Goal: Information Seeking & Learning: Learn about a topic

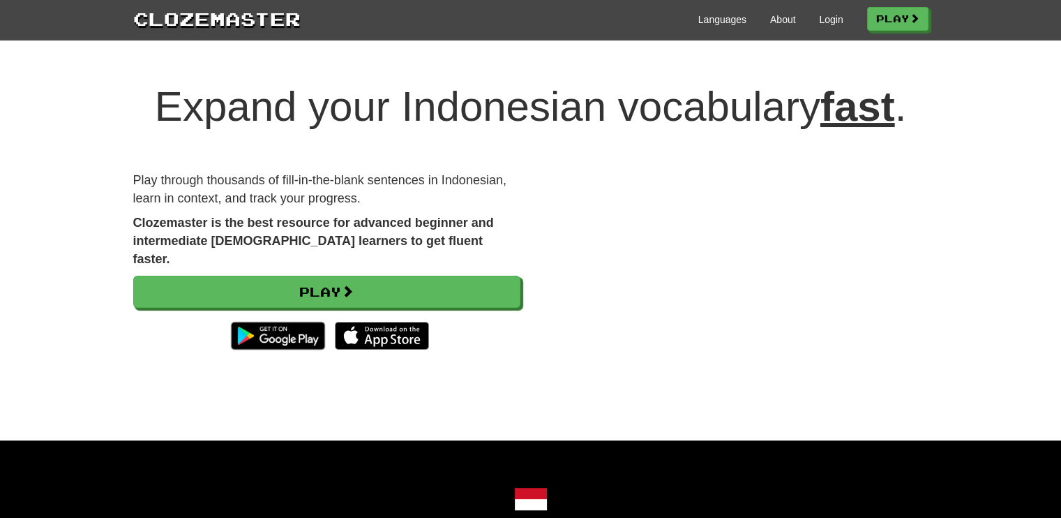
click at [285, 276] on div "Play" at bounding box center [326, 316] width 387 height 81
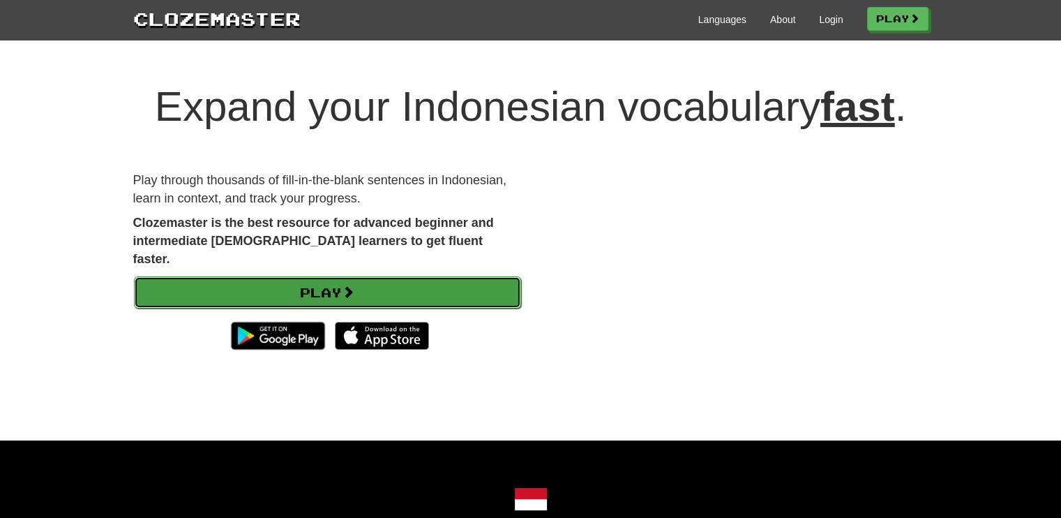
click at [311, 276] on link "Play" at bounding box center [327, 292] width 387 height 32
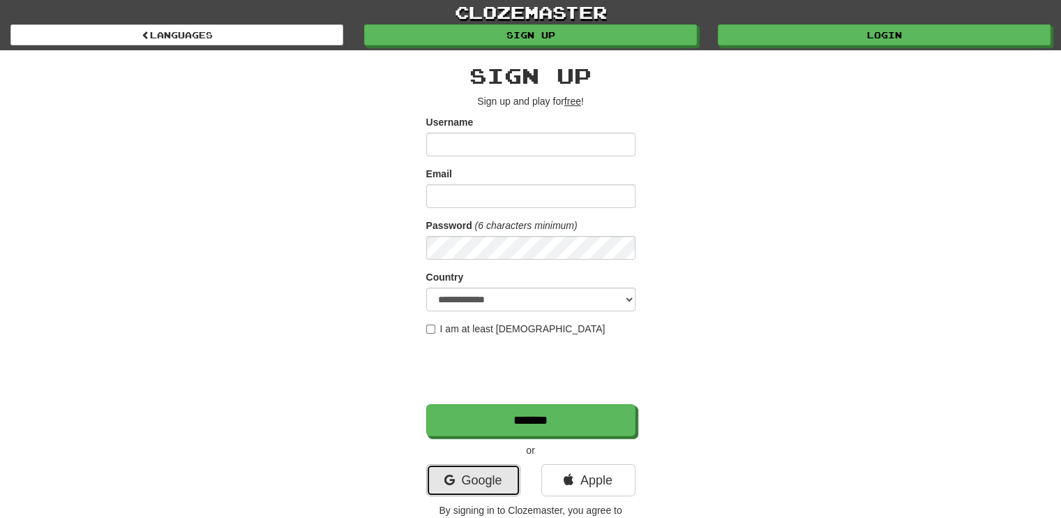
click at [488, 477] on link "Google" at bounding box center [473, 480] width 94 height 32
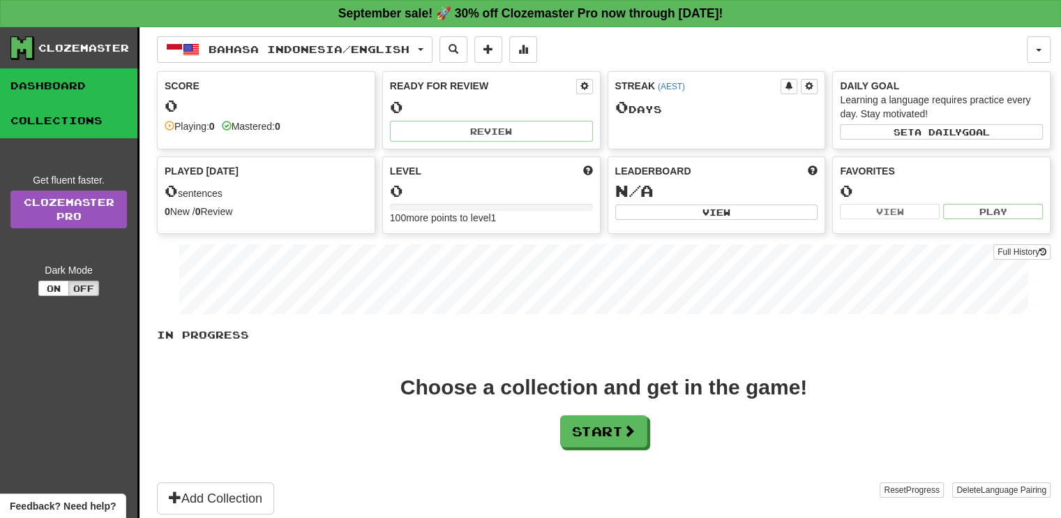
click at [73, 104] on link "Collections" at bounding box center [68, 120] width 137 height 35
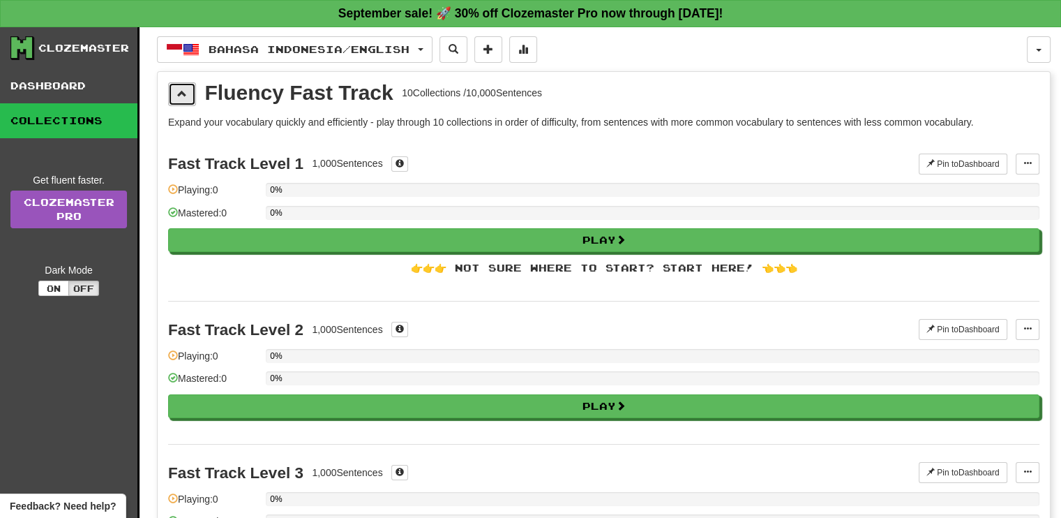
click at [174, 97] on button at bounding box center [182, 94] width 28 height 24
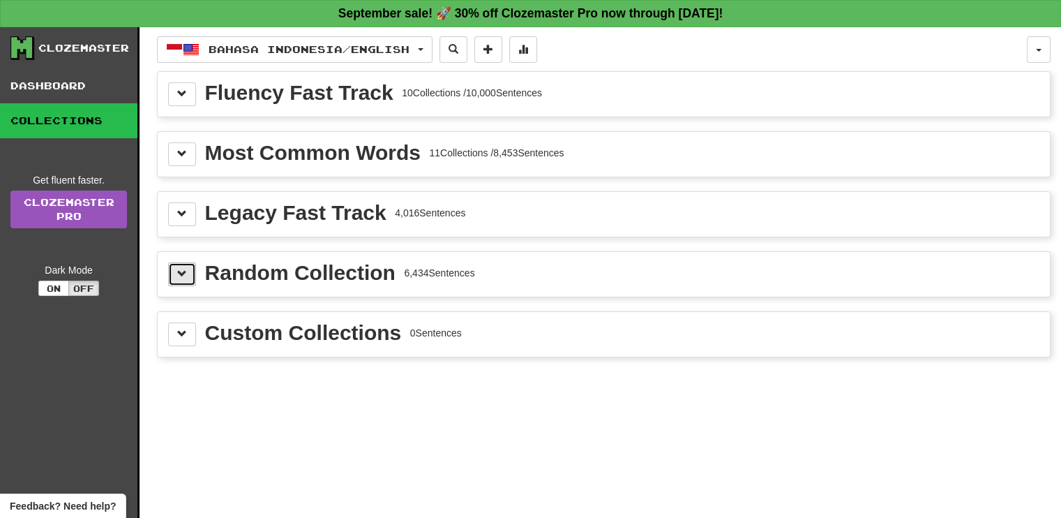
click at [190, 264] on button at bounding box center [182, 274] width 28 height 24
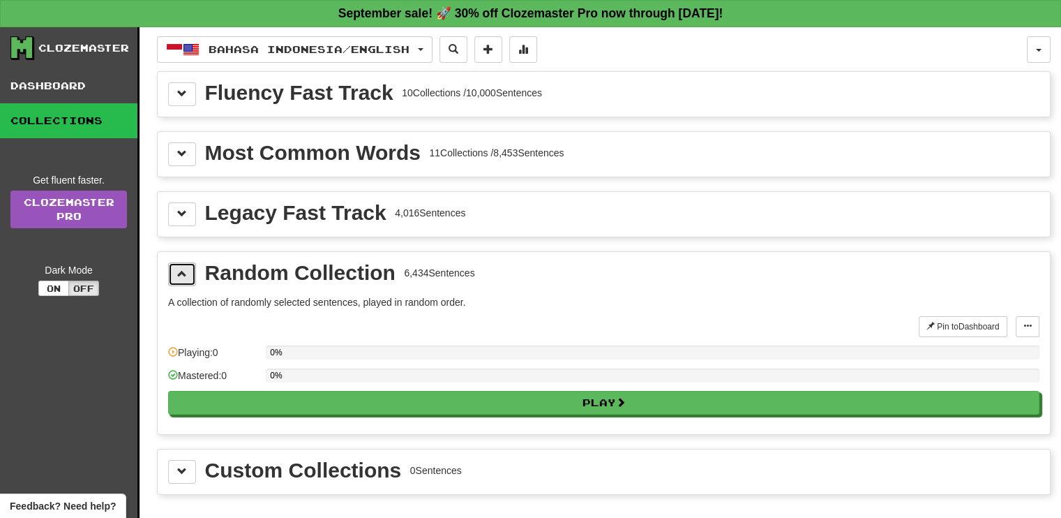
click at [190, 264] on button at bounding box center [182, 274] width 28 height 24
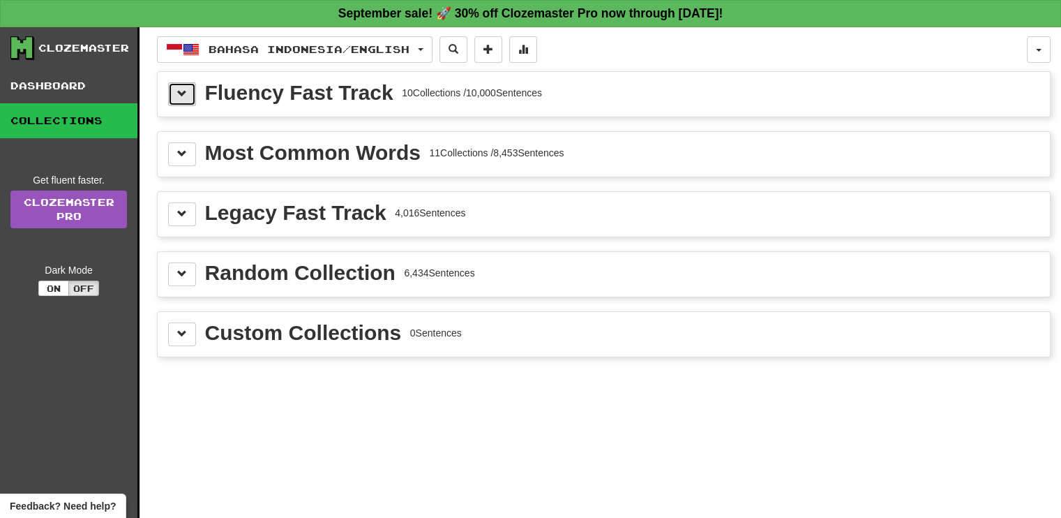
click at [193, 98] on button at bounding box center [182, 94] width 28 height 24
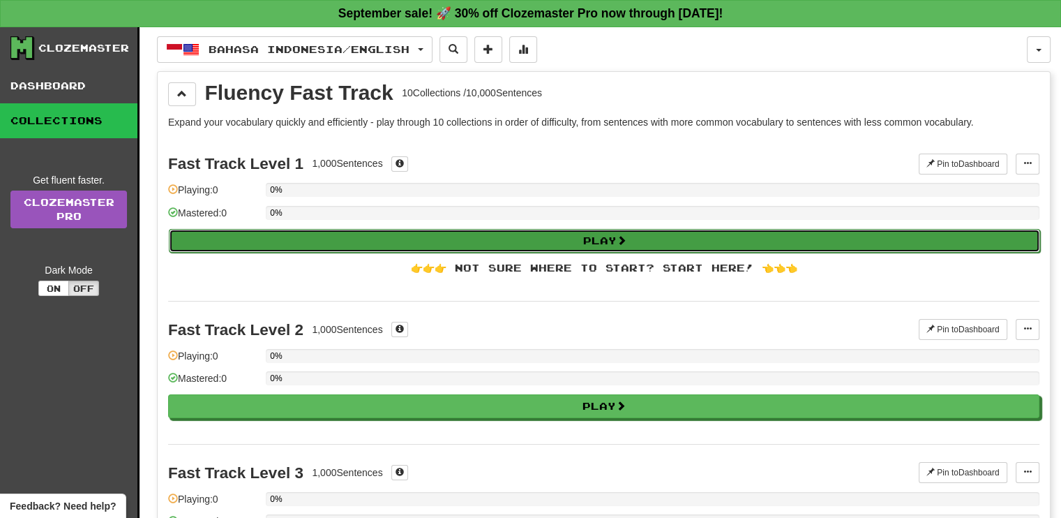
click at [220, 234] on button "Play" at bounding box center [604, 241] width 871 height 24
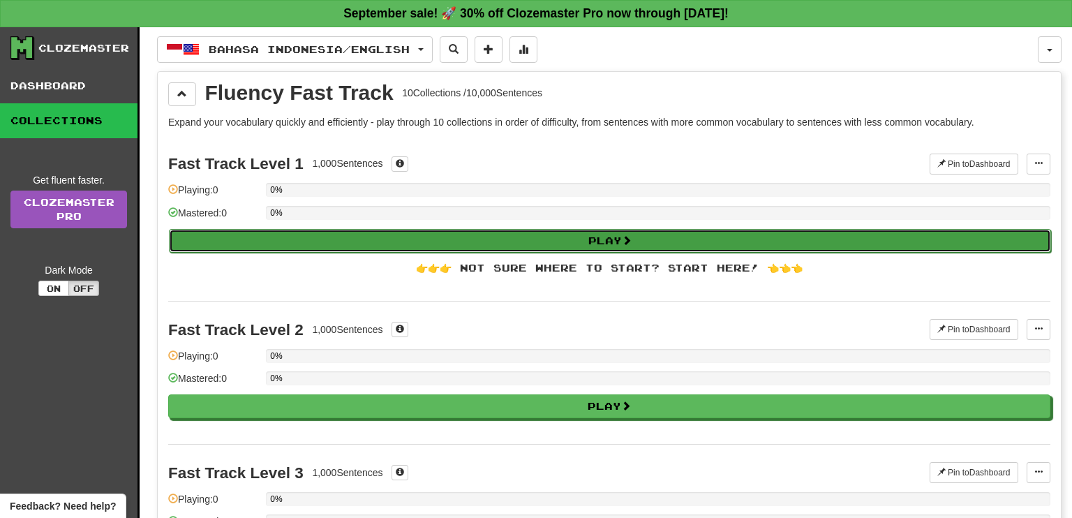
select select "**"
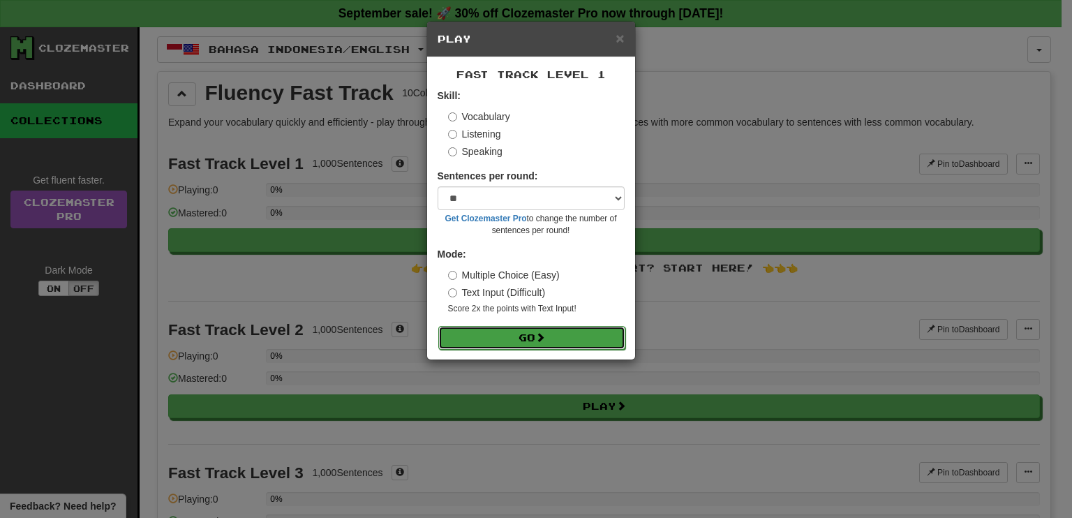
click at [513, 334] on button "Go" at bounding box center [531, 338] width 187 height 24
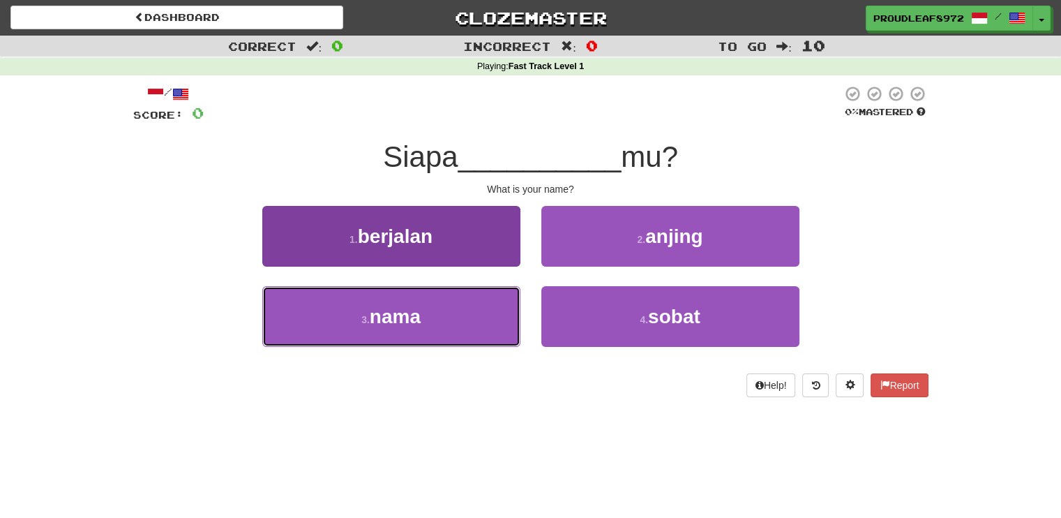
click at [426, 322] on button "3 . nama" at bounding box center [391, 316] width 258 height 61
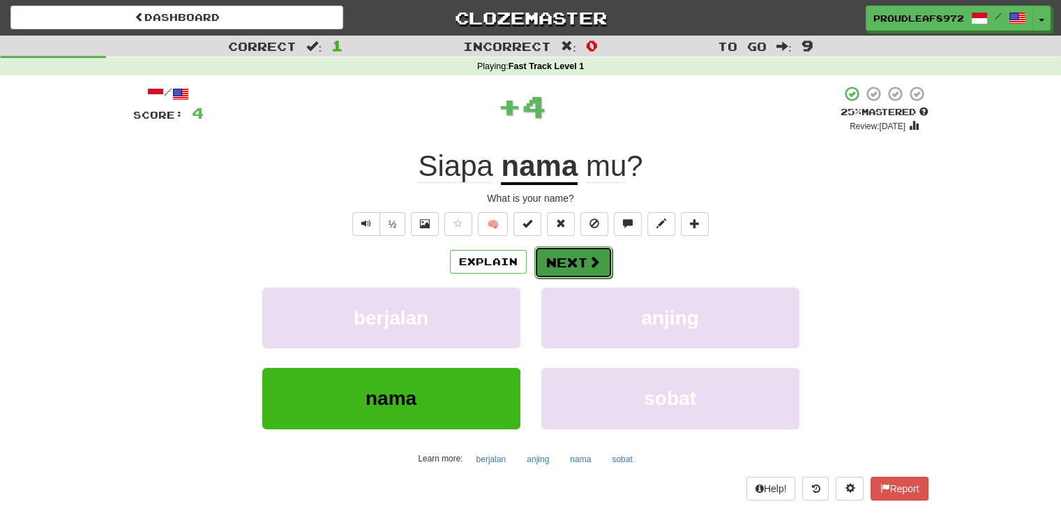
click at [569, 267] on button "Next" at bounding box center [573, 262] width 78 height 32
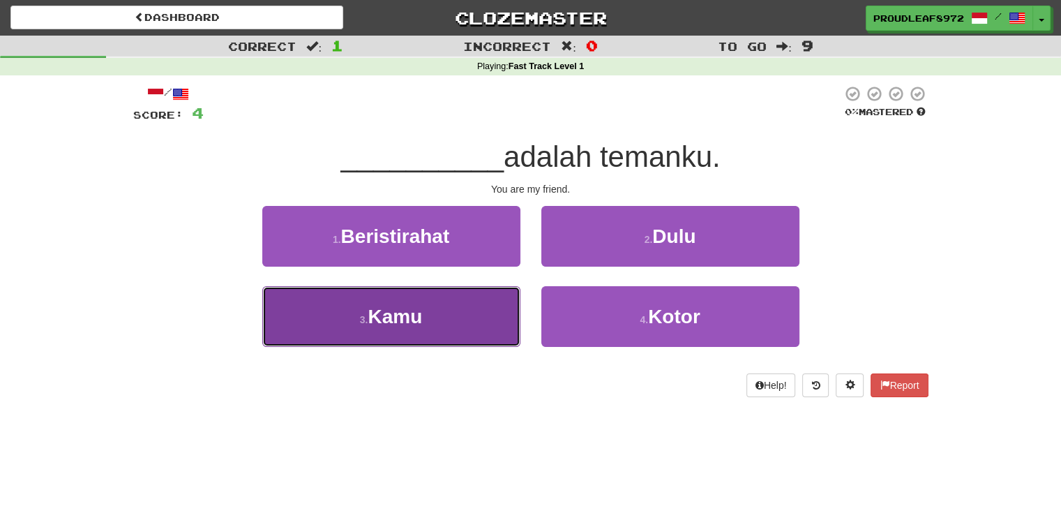
click at [444, 317] on button "3 . Kamu" at bounding box center [391, 316] width 258 height 61
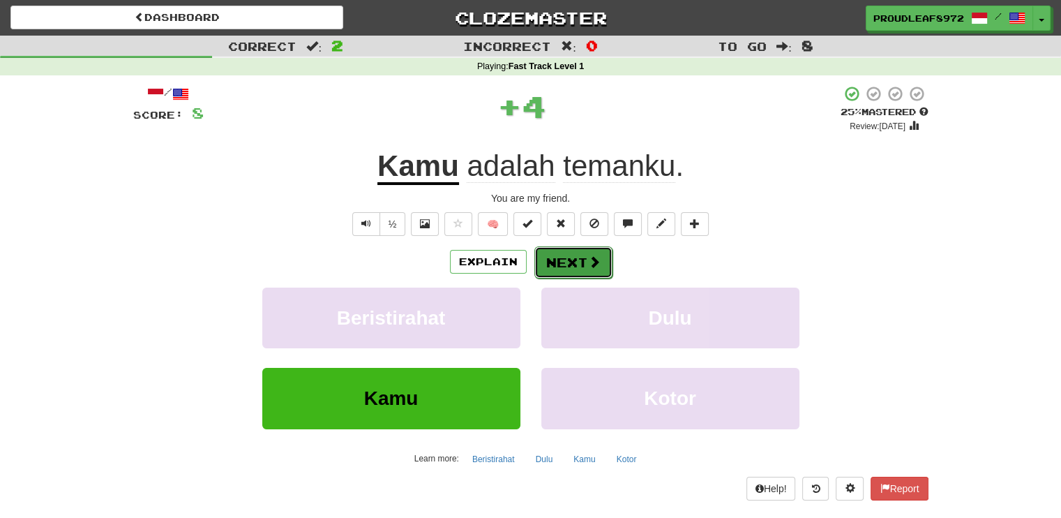
click at [555, 262] on button "Next" at bounding box center [573, 262] width 78 height 32
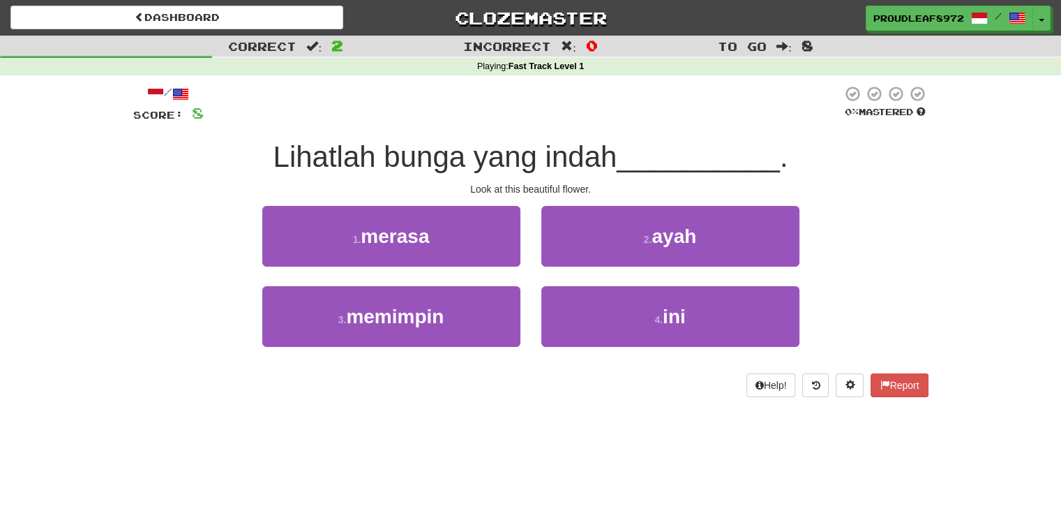
click at [572, 188] on div "Look at this beautiful flower." at bounding box center [530, 189] width 795 height 14
click at [580, 188] on div "Look at this beautiful flower." at bounding box center [530, 189] width 795 height 14
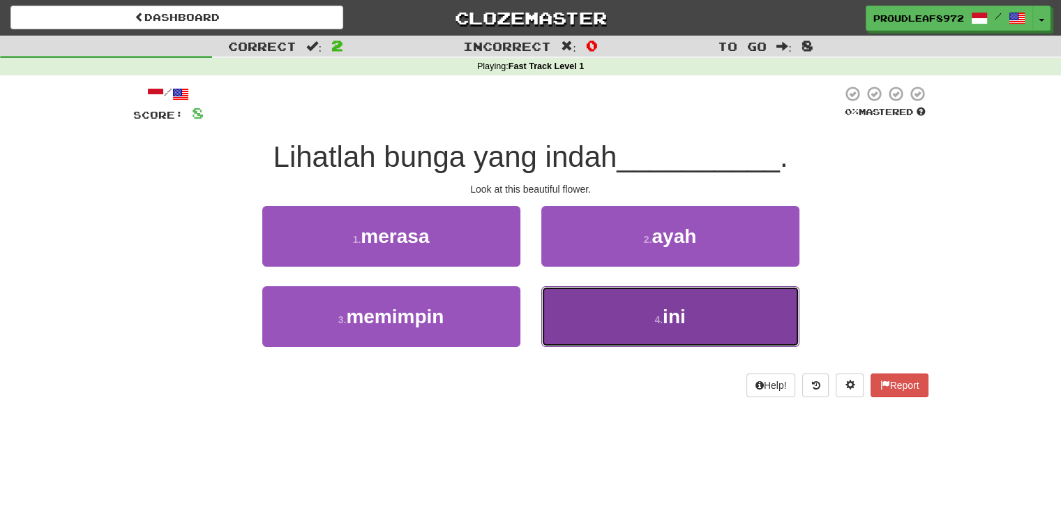
click at [578, 313] on button "4 . ini" at bounding box center [670, 316] width 258 height 61
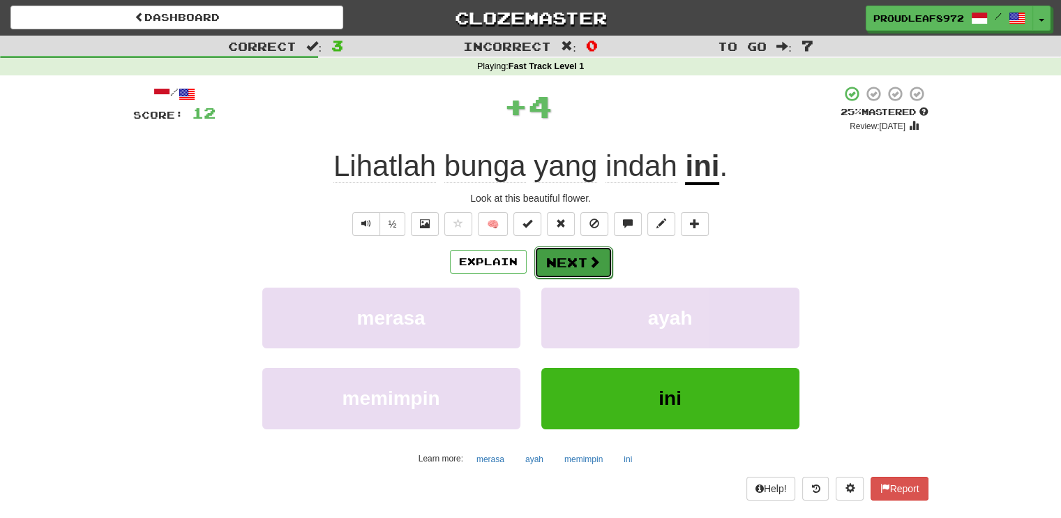
click at [564, 264] on button "Next" at bounding box center [573, 262] width 78 height 32
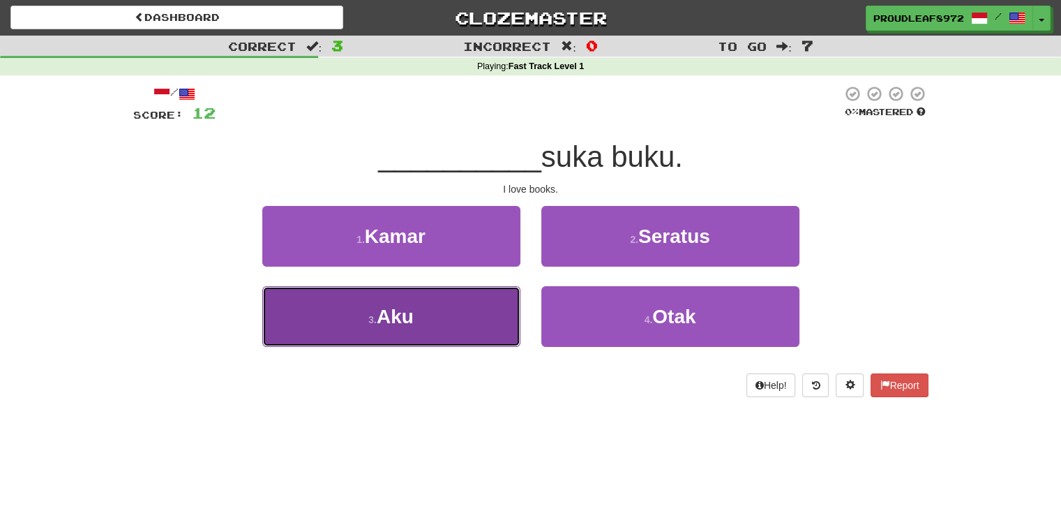
click at [447, 315] on button "3 . Aku" at bounding box center [391, 316] width 258 height 61
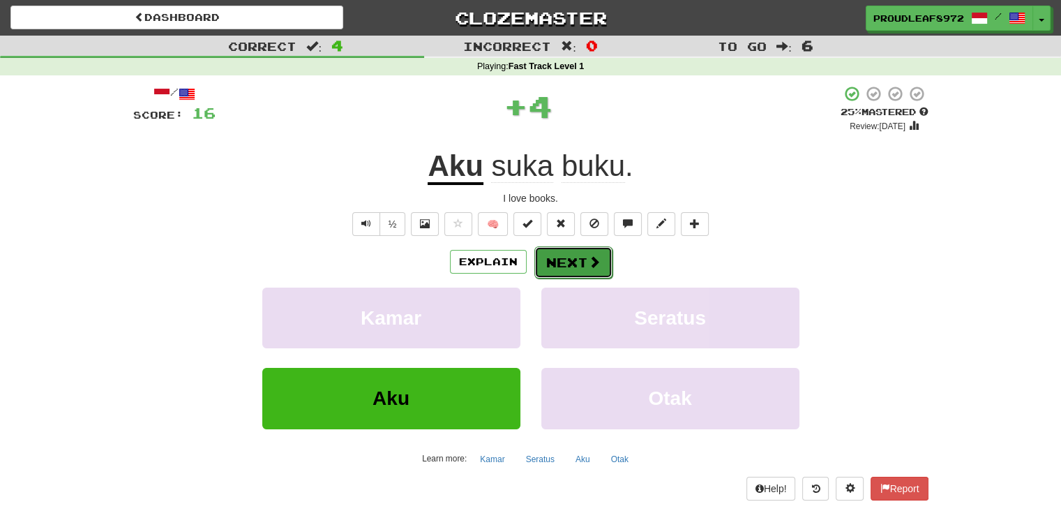
click at [555, 250] on button "Next" at bounding box center [573, 262] width 78 height 32
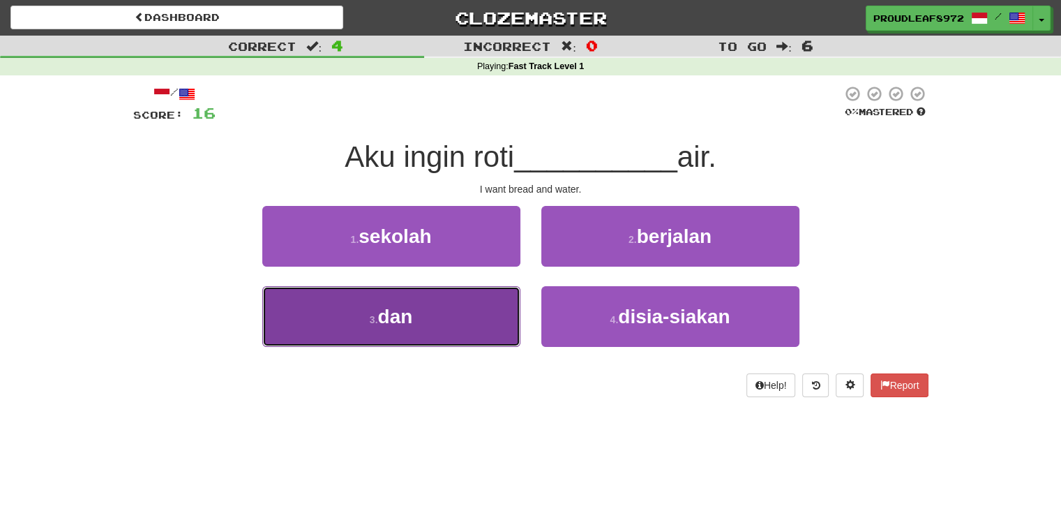
click at [397, 306] on span "dan" at bounding box center [394, 317] width 35 height 22
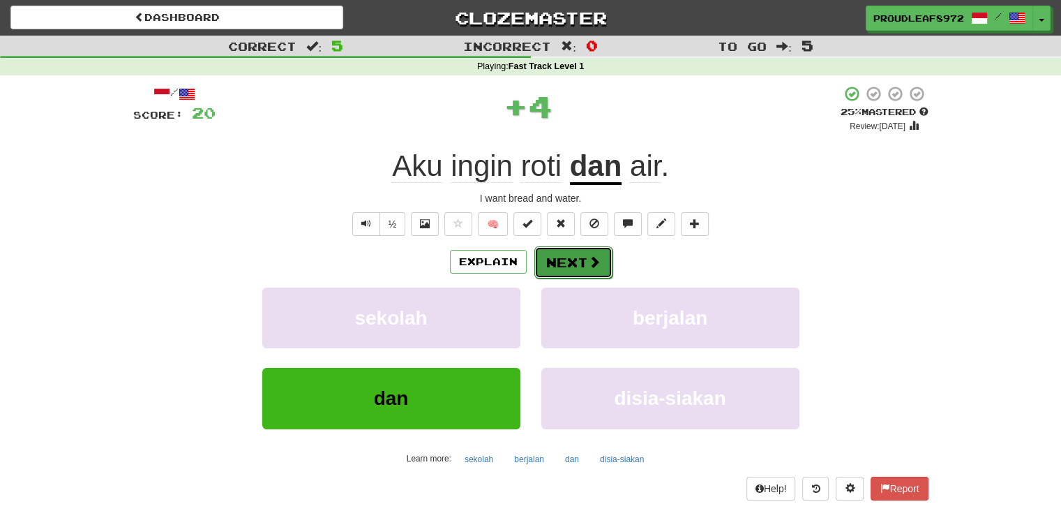
click at [578, 257] on button "Next" at bounding box center [573, 262] width 78 height 32
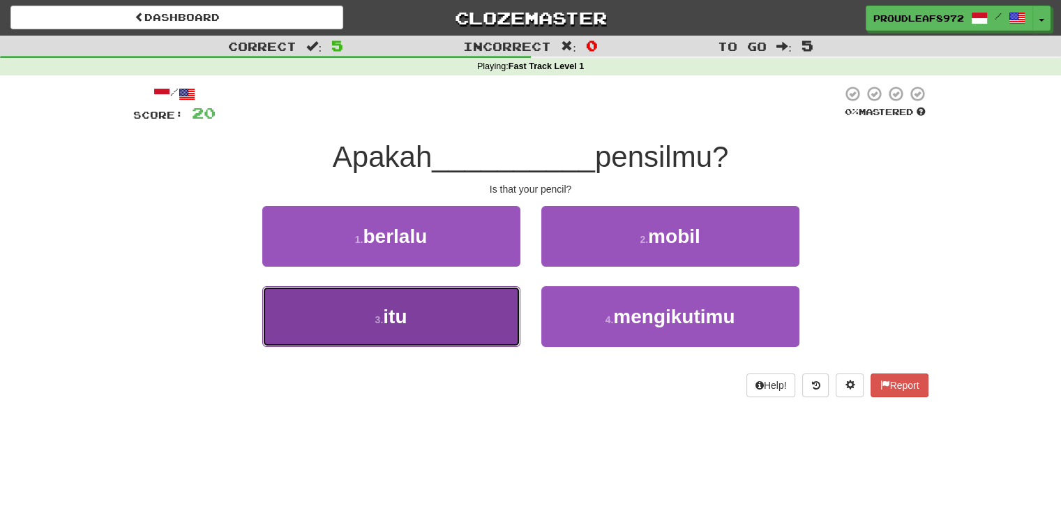
click at [411, 309] on button "3 . itu" at bounding box center [391, 316] width 258 height 61
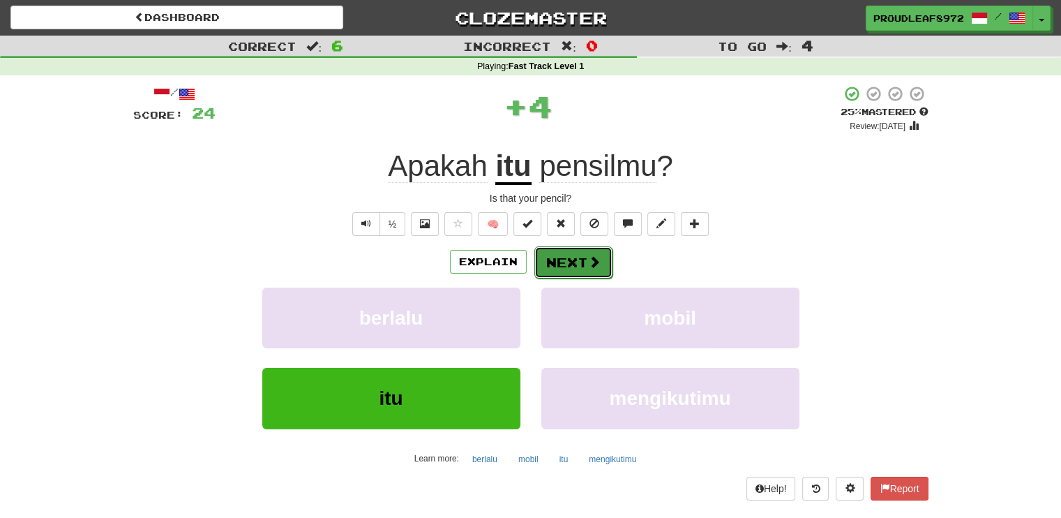
click at [579, 256] on button "Next" at bounding box center [573, 262] width 78 height 32
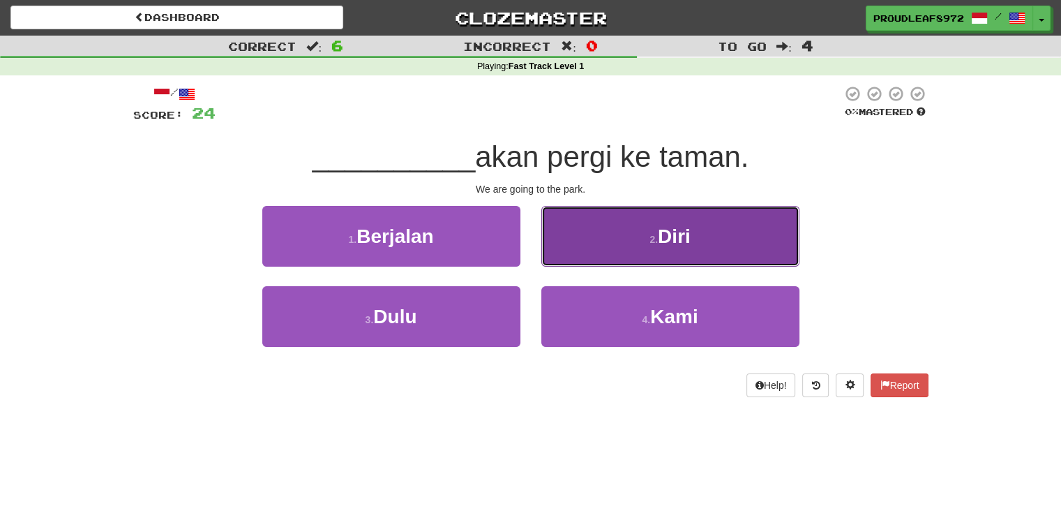
click at [612, 239] on button "2 . Diri" at bounding box center [670, 236] width 258 height 61
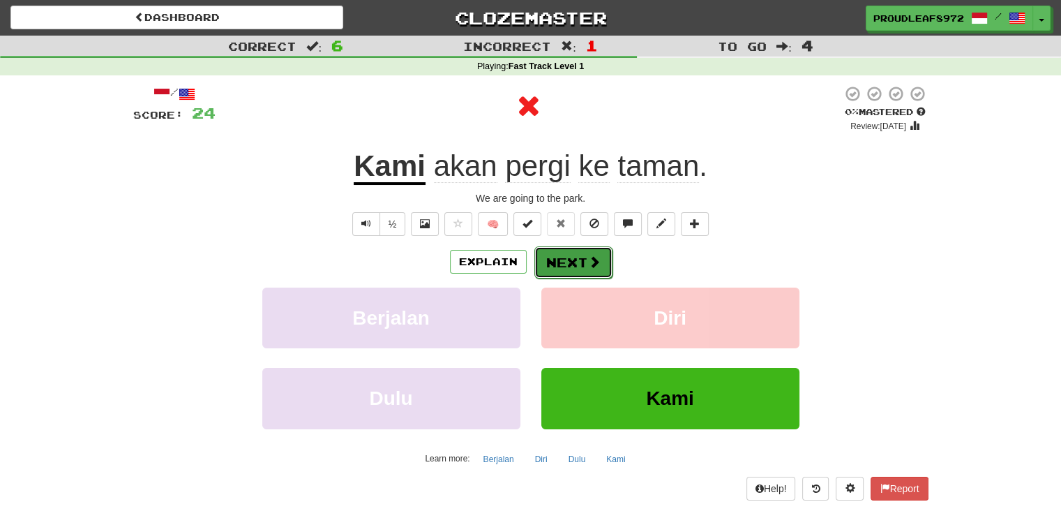
click at [555, 256] on button "Next" at bounding box center [573, 262] width 78 height 32
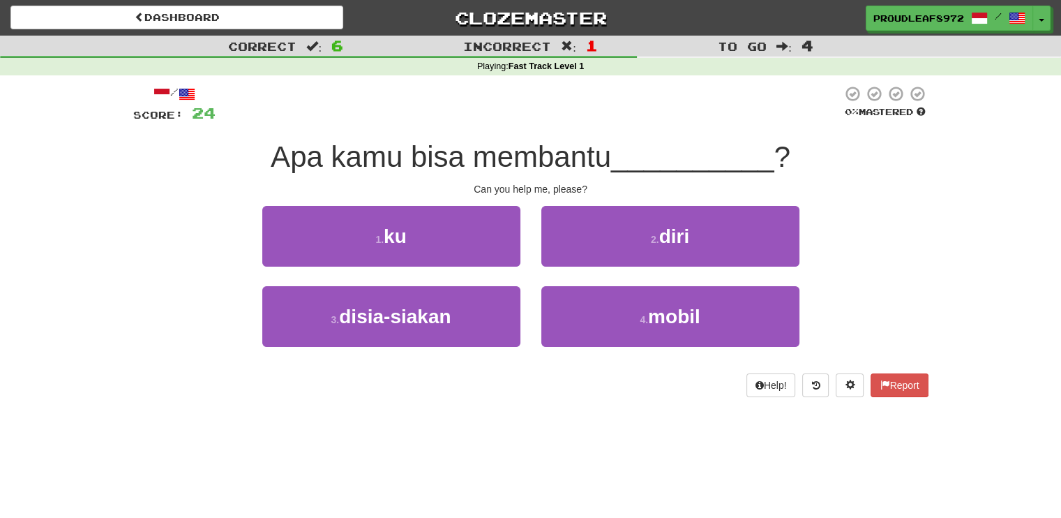
click at [561, 182] on div "Can you help me, please?" at bounding box center [530, 189] width 795 height 14
click at [773, 383] on button "Help!" at bounding box center [772, 385] width 50 height 24
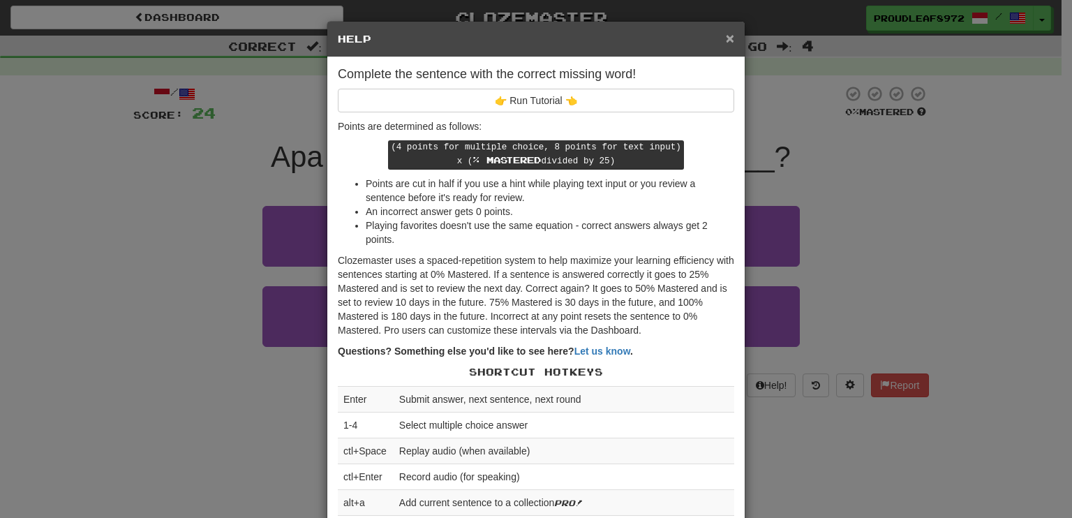
click at [726, 36] on span "×" at bounding box center [730, 38] width 8 height 16
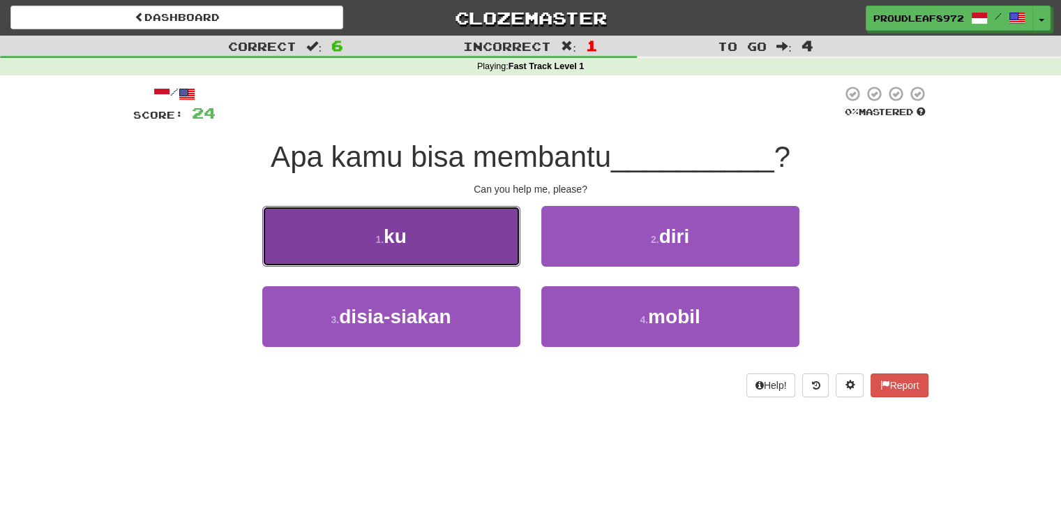
click at [453, 243] on button "1 . ku" at bounding box center [391, 236] width 258 height 61
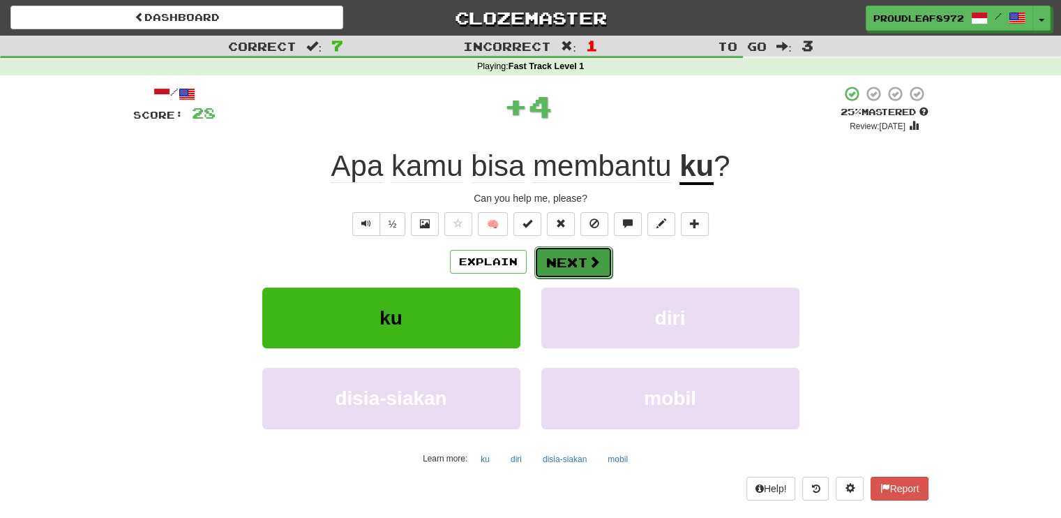
click at [569, 262] on button "Next" at bounding box center [573, 262] width 78 height 32
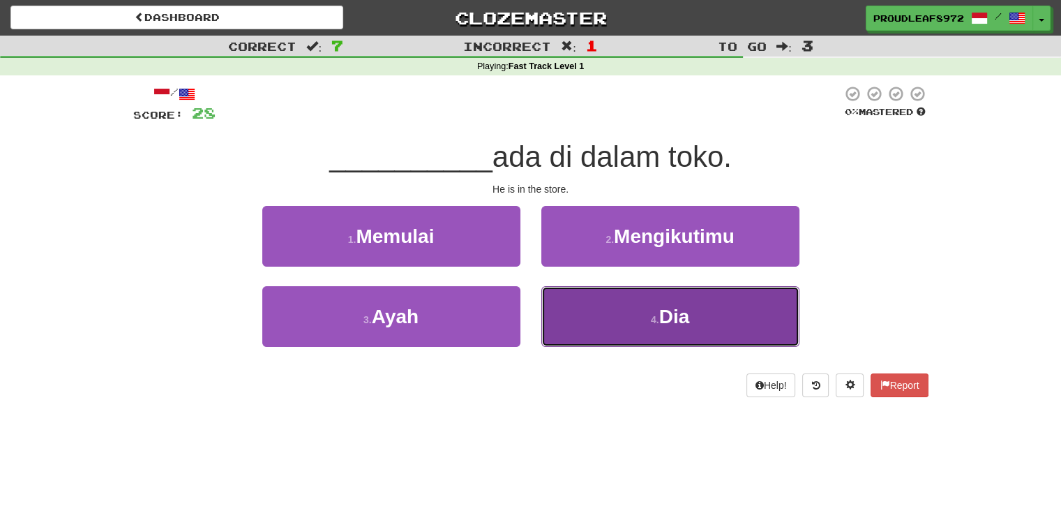
click at [580, 309] on button "4 . Dia" at bounding box center [670, 316] width 258 height 61
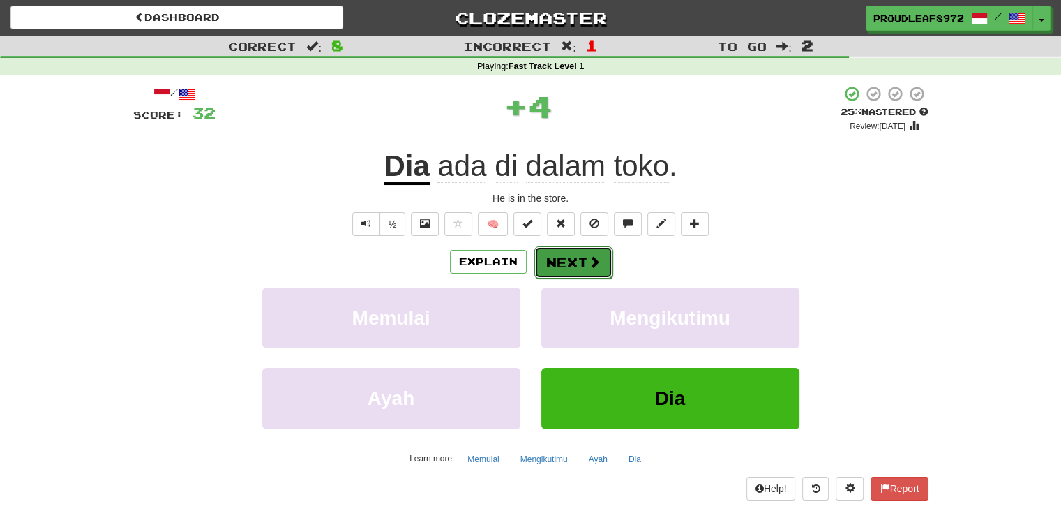
click at [564, 260] on button "Next" at bounding box center [573, 262] width 78 height 32
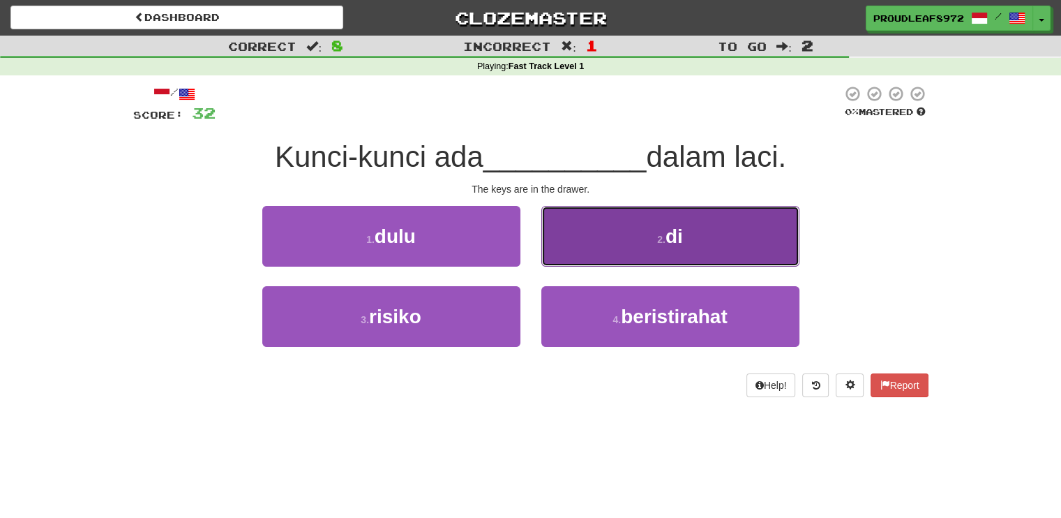
click at [611, 244] on button "2 . di" at bounding box center [670, 236] width 258 height 61
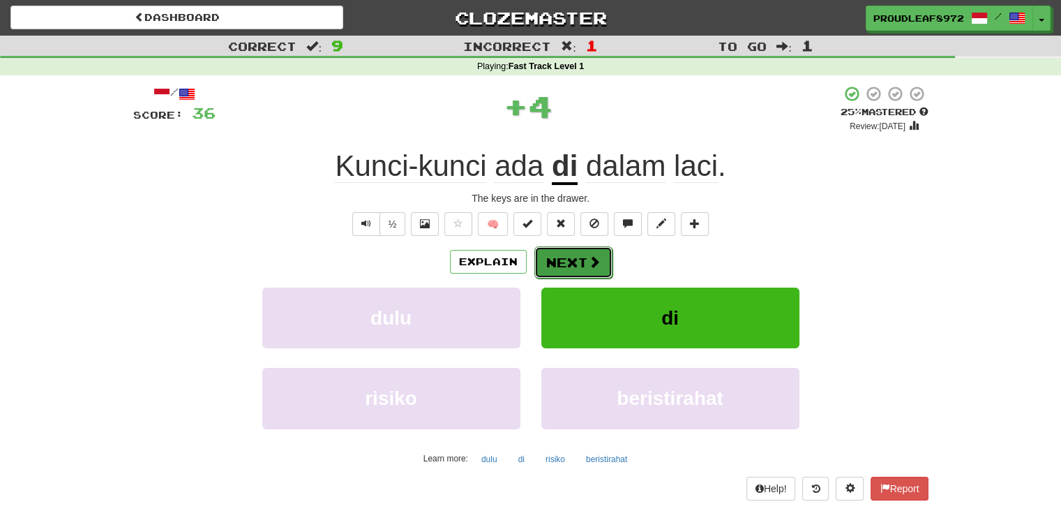
click at [578, 260] on button "Next" at bounding box center [573, 262] width 78 height 32
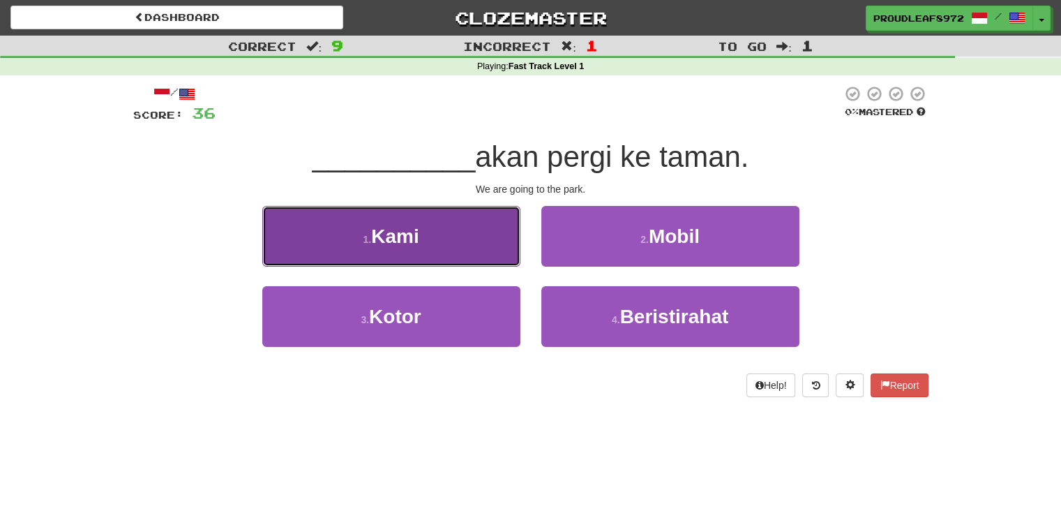
click at [424, 247] on button "1 . Kami" at bounding box center [391, 236] width 258 height 61
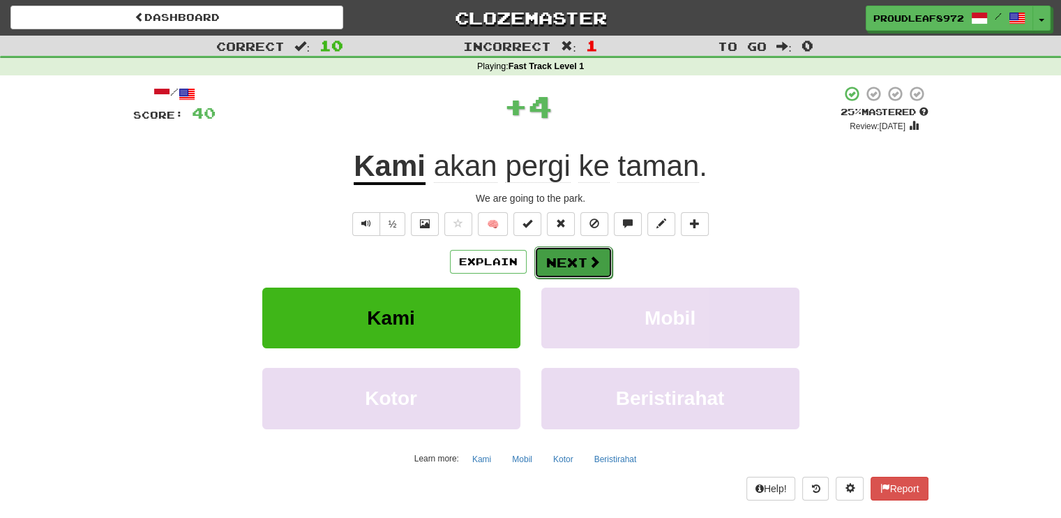
click at [572, 249] on button "Next" at bounding box center [573, 262] width 78 height 32
